Goal: Find specific page/section: Find specific page/section

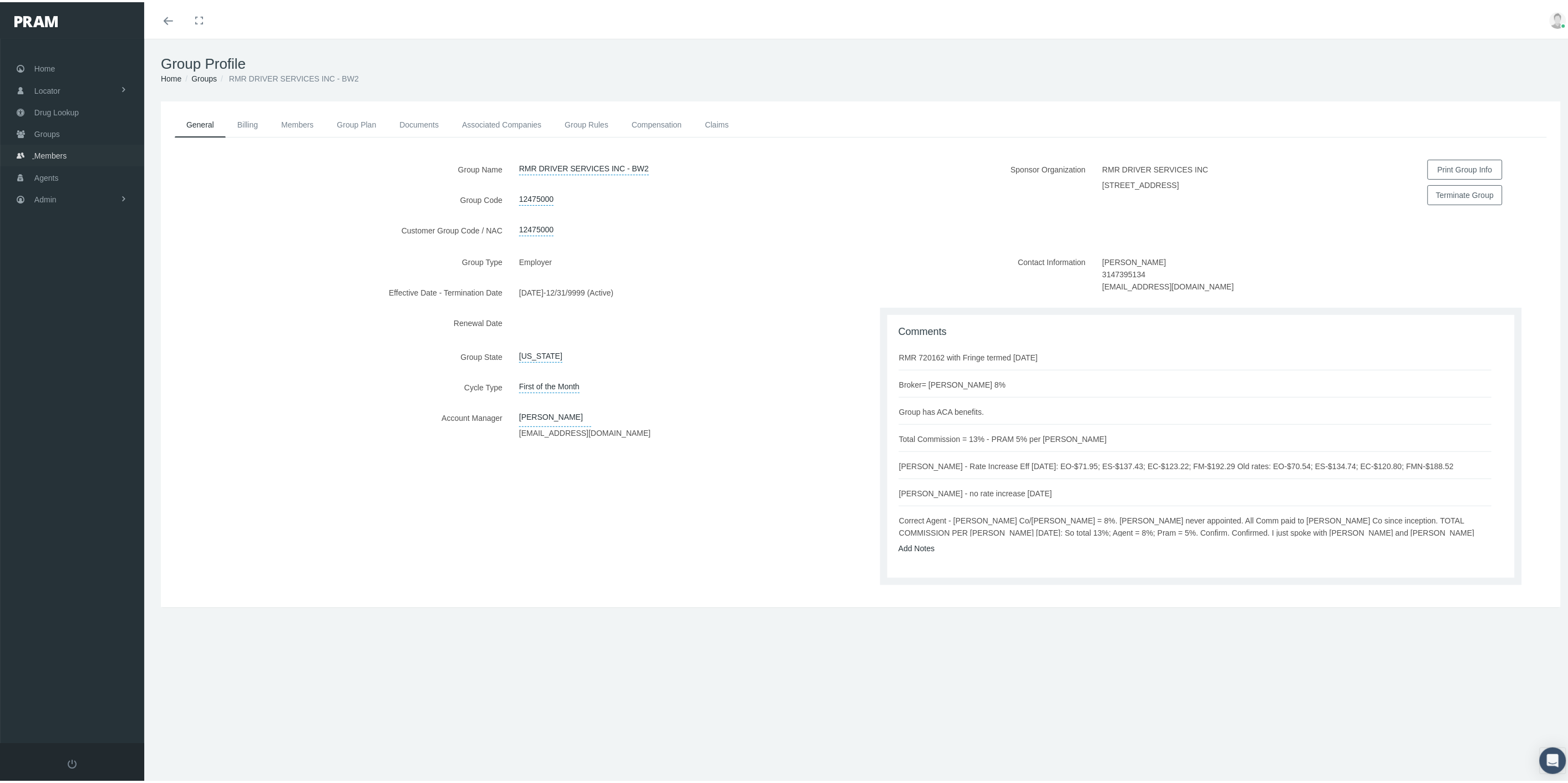
click at [48, 151] on span "Members" at bounding box center [50, 154] width 32 height 21
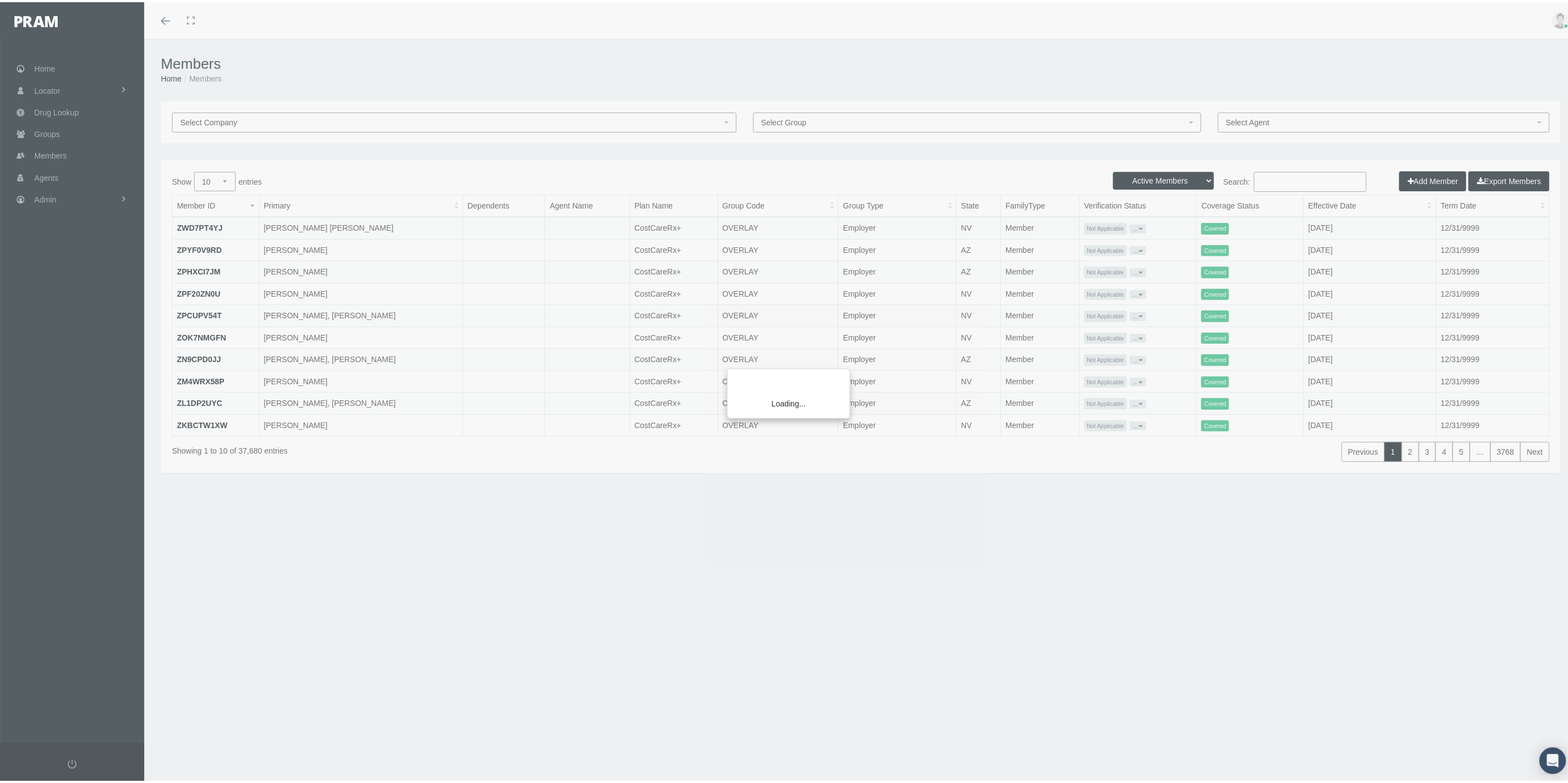
click at [1309, 176] on div "Loading..." at bounding box center [784, 391] width 1568 height 783
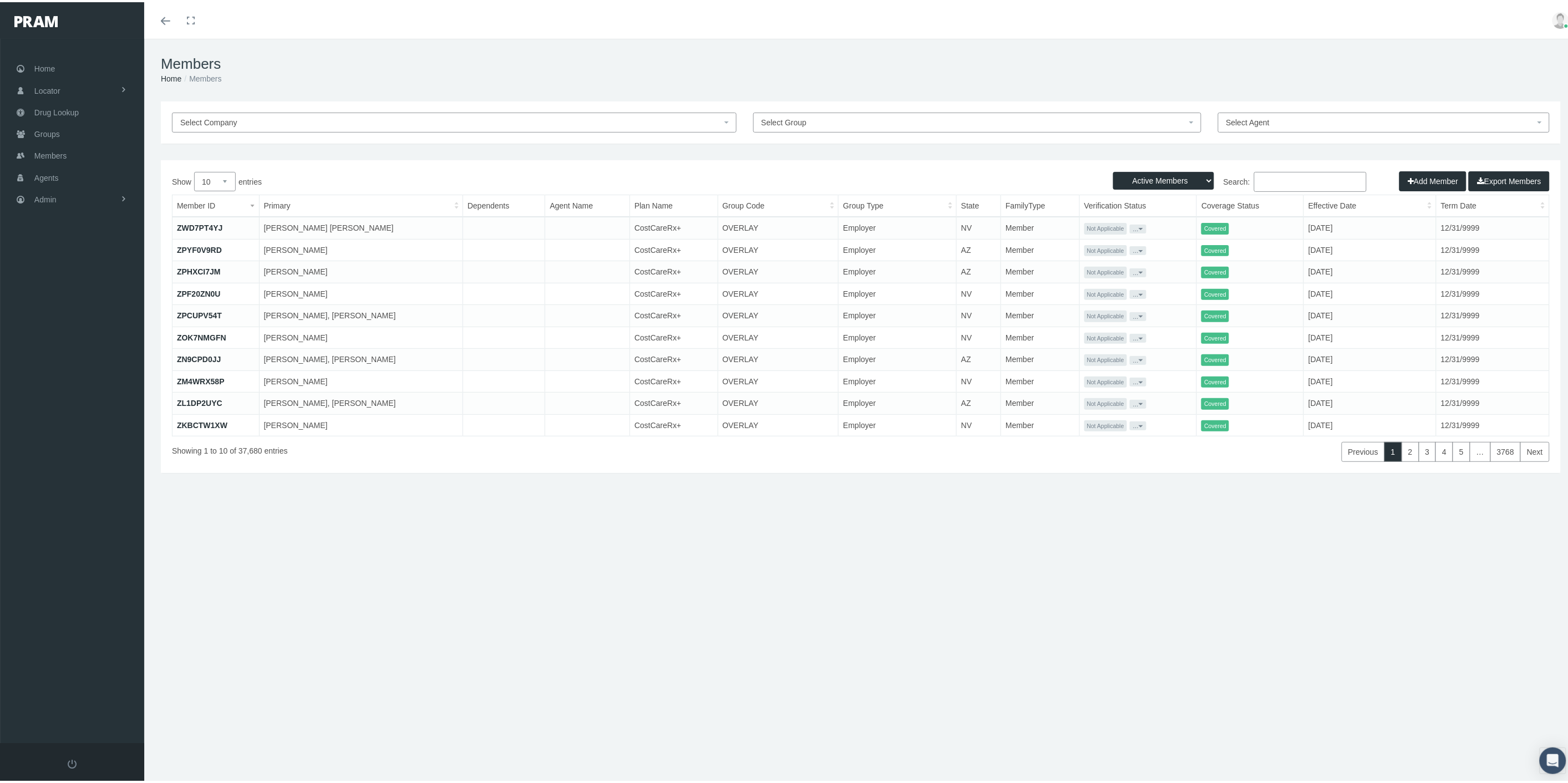
click at [1309, 176] on input "Search:" at bounding box center [1310, 180] width 112 height 20
paste input "[EMAIL_ADDRESS][DOMAIN_NAME]"
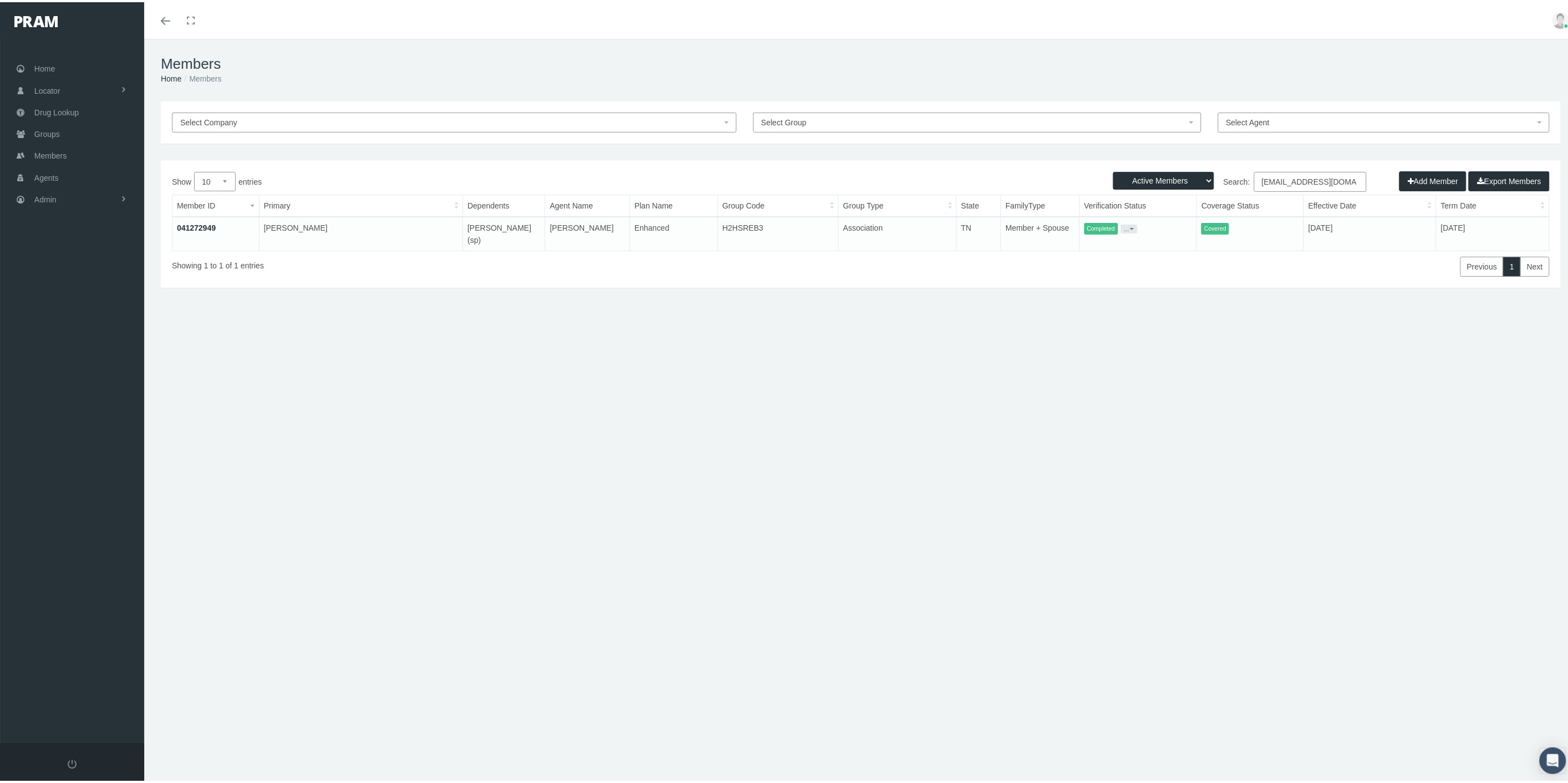
type input "[EMAIL_ADDRESS][DOMAIN_NAME]"
click at [193, 226] on link "041272949" at bounding box center [196, 226] width 39 height 9
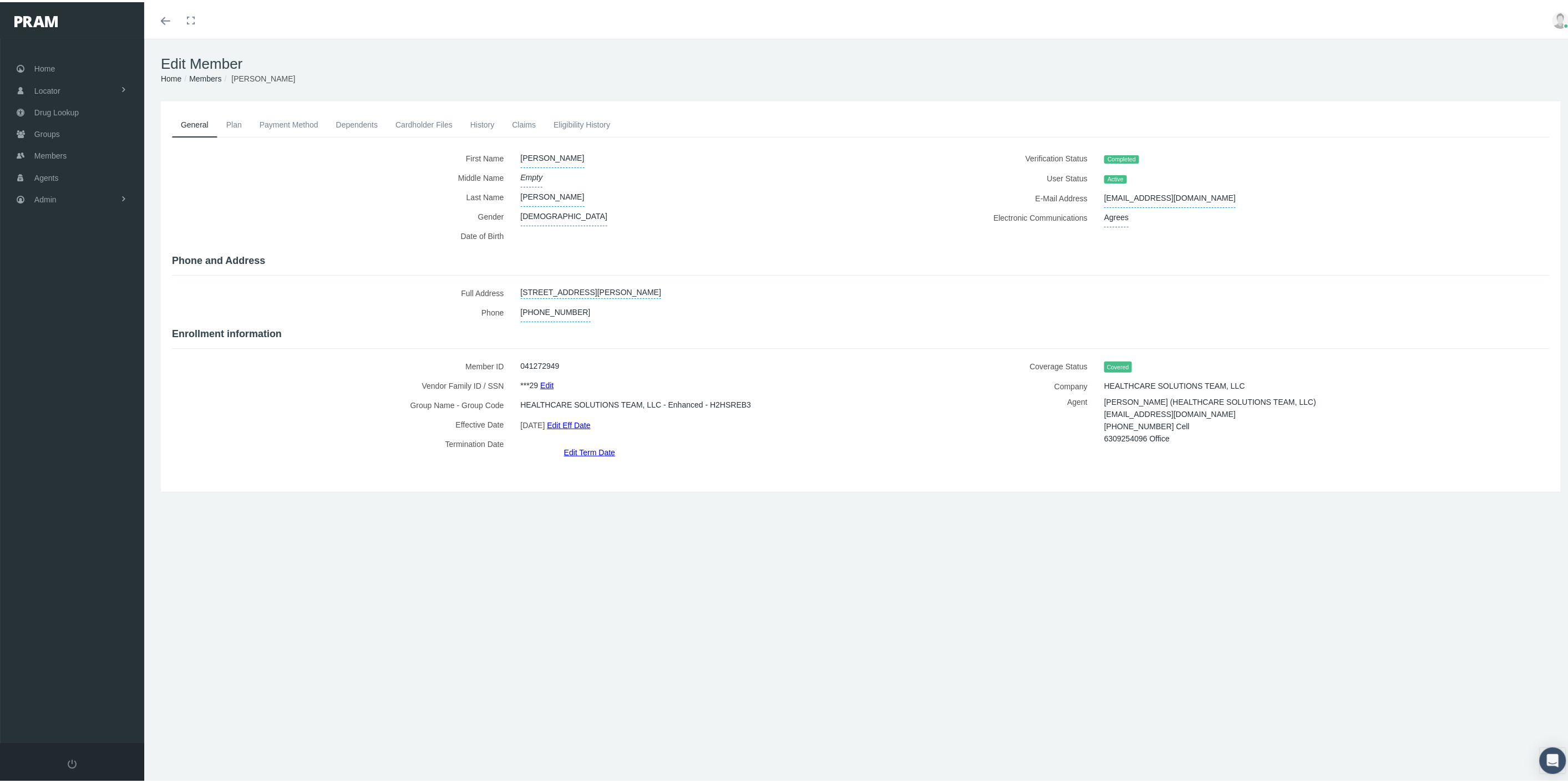
click at [356, 119] on link "Dependents" at bounding box center [357, 122] width 60 height 24
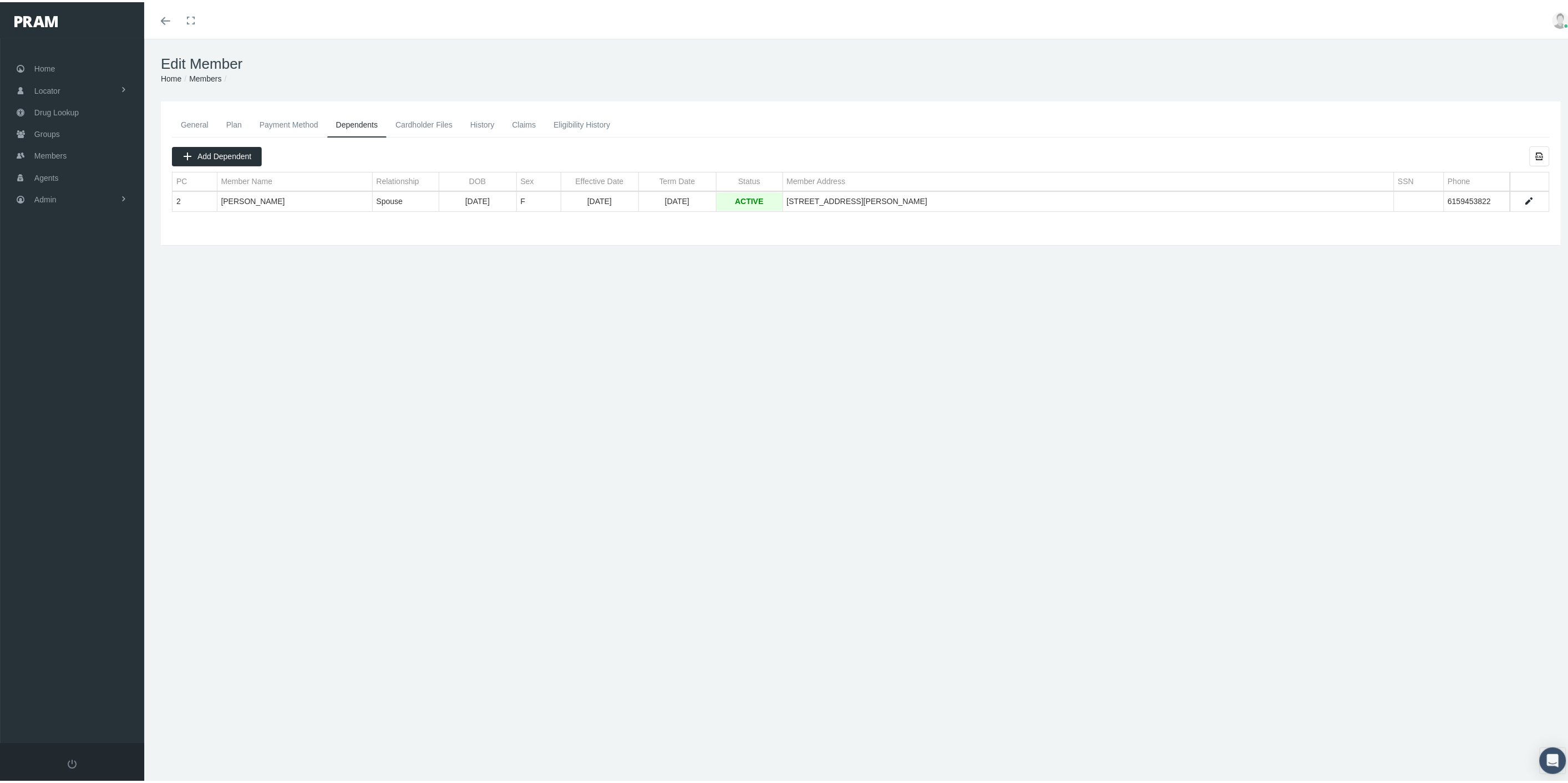
click at [422, 122] on link "Cardholder Files" at bounding box center [424, 122] width 75 height 24
